Goal: Navigation & Orientation: Find specific page/section

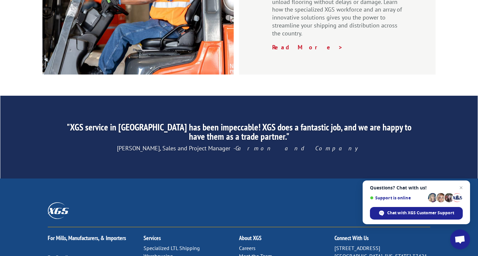
scroll to position [1055, 0]
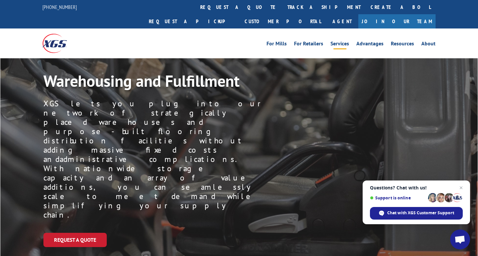
click at [343, 41] on link "Services" at bounding box center [339, 44] width 19 height 7
